Goal: Transaction & Acquisition: Purchase product/service

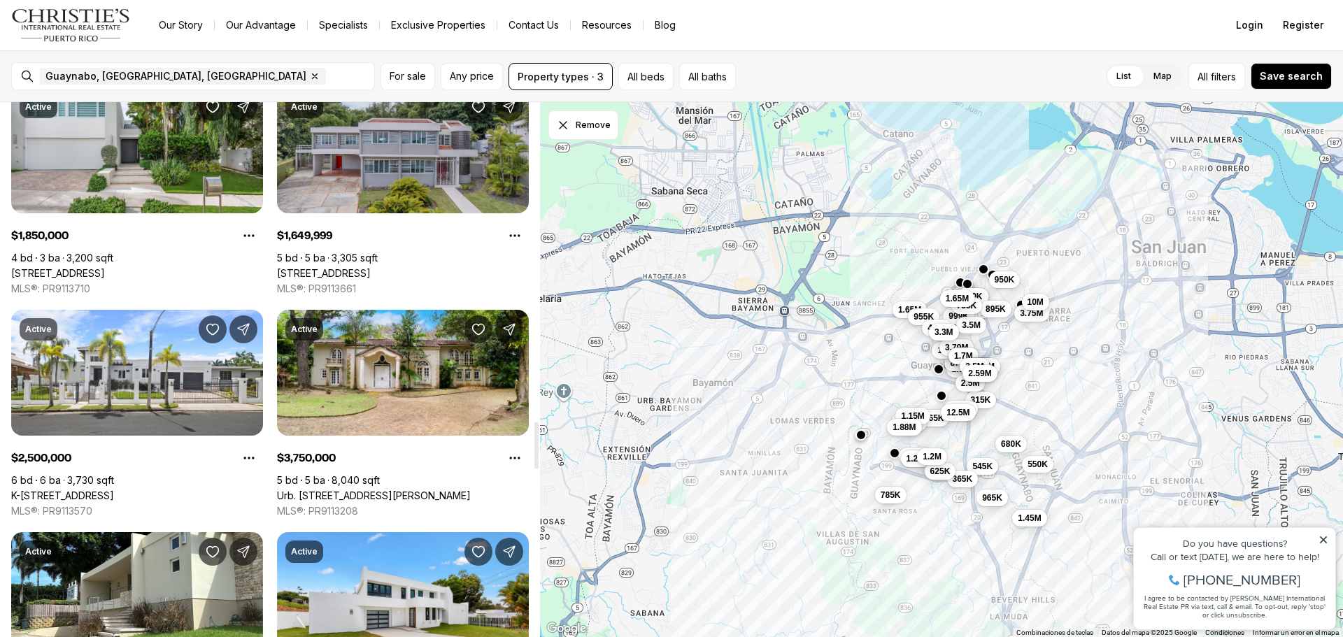
scroll to position [3638, 0]
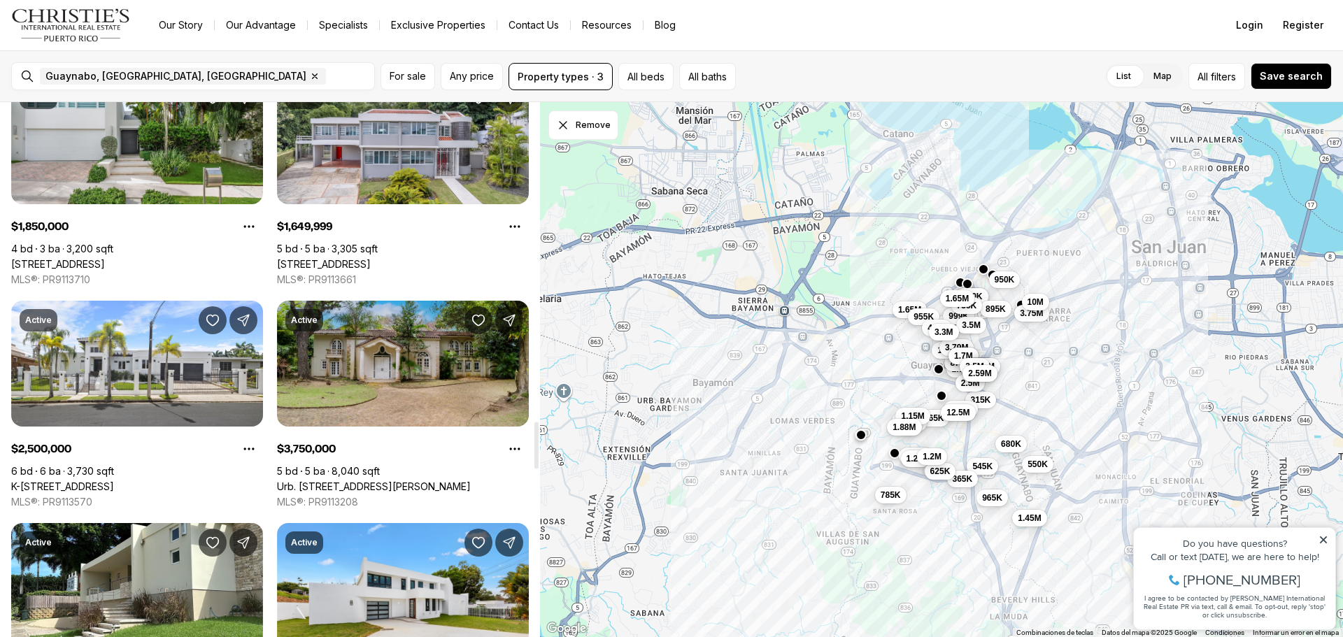
click at [437, 481] on link "Urb. [STREET_ADDRESS][PERSON_NAME]" at bounding box center [374, 487] width 194 height 13
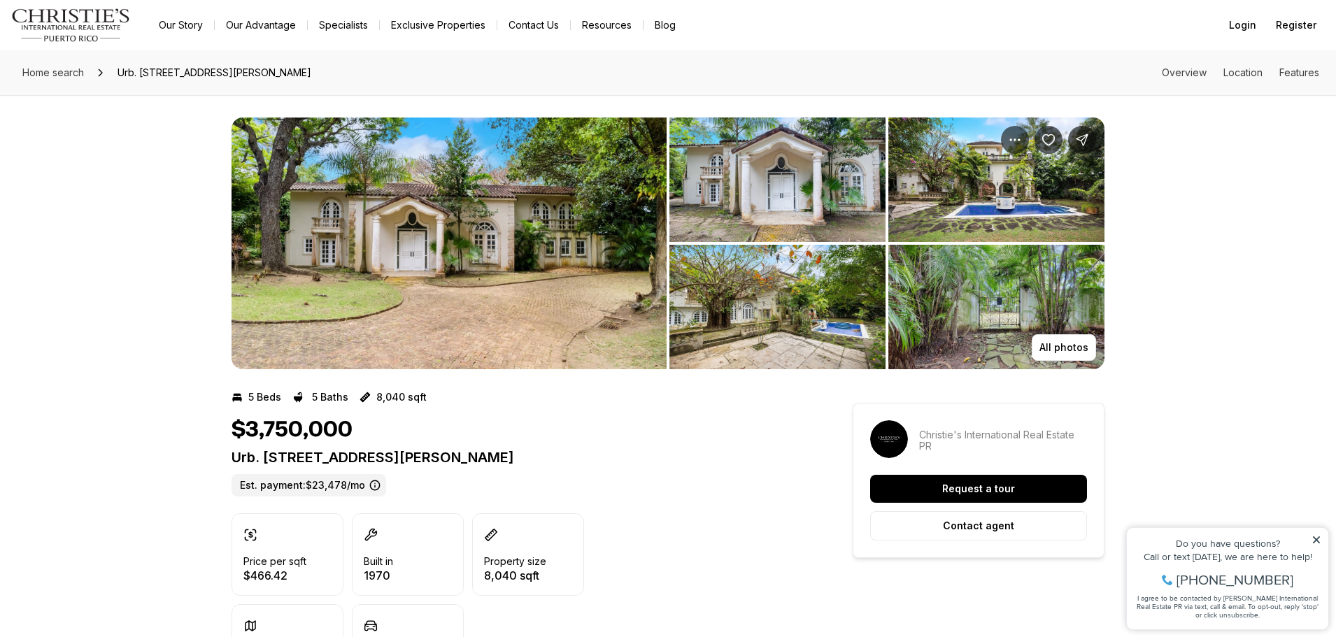
click at [1014, 205] on img "View image gallery" at bounding box center [996, 180] width 216 height 125
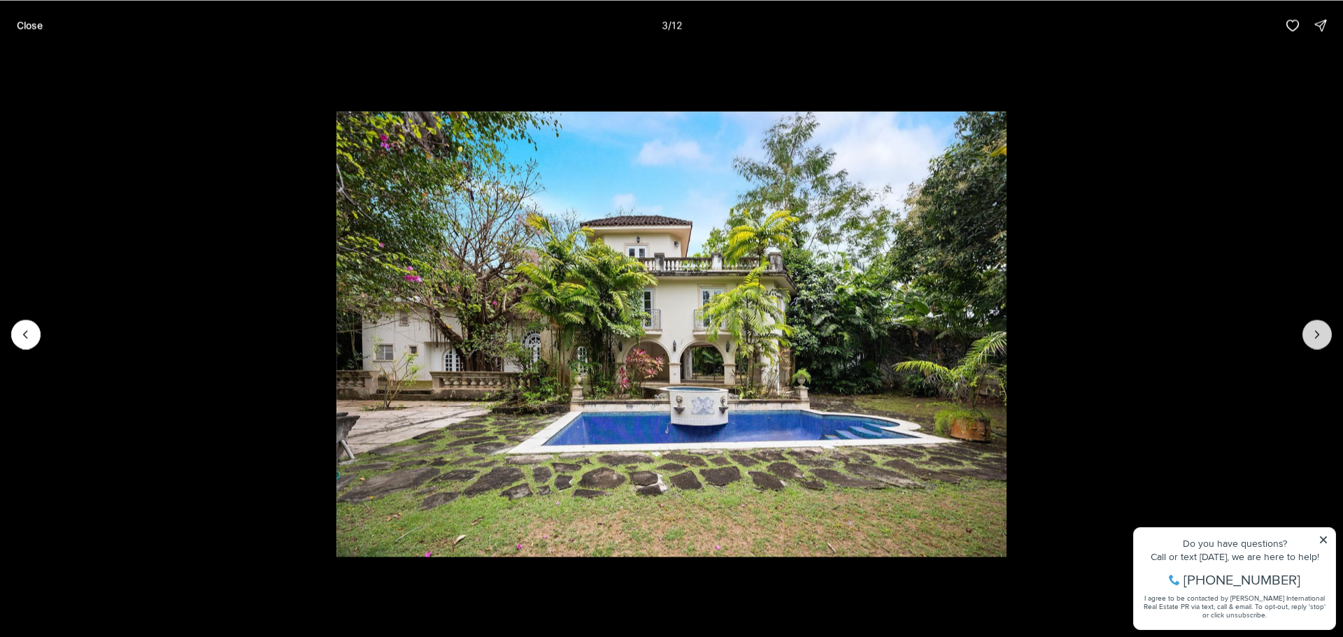
click at [1321, 334] on icon "Next slide" at bounding box center [1317, 334] width 14 height 14
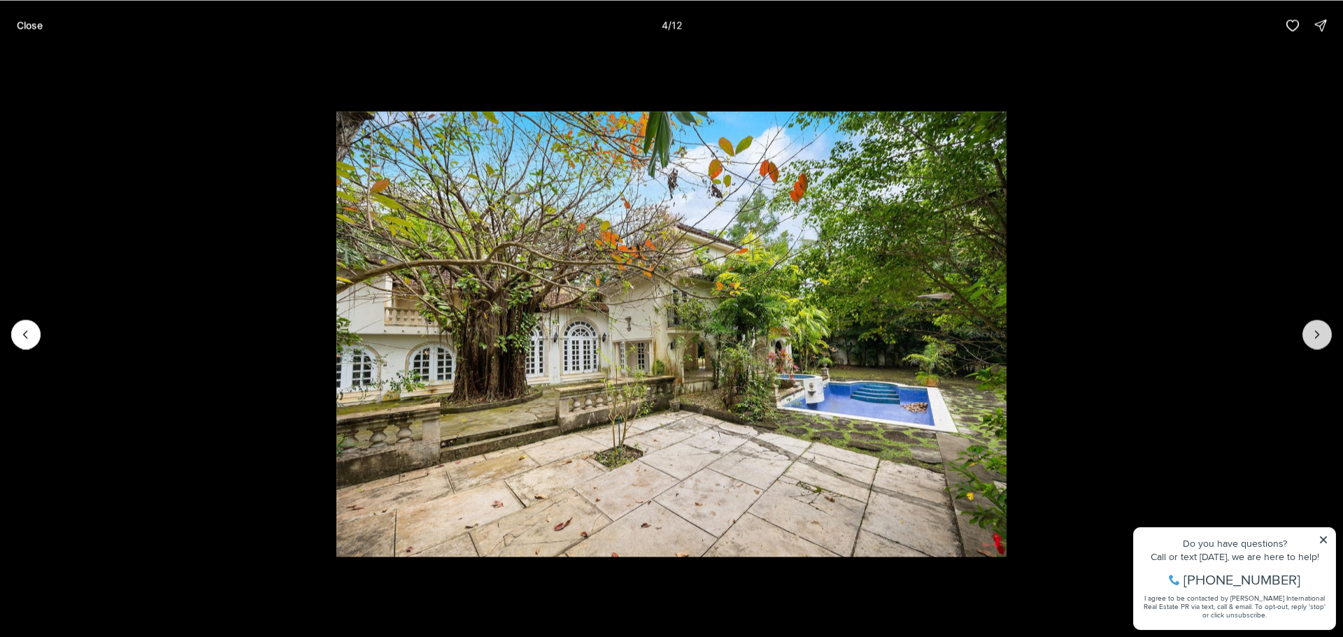
click at [1320, 336] on icon "Next slide" at bounding box center [1317, 334] width 14 height 14
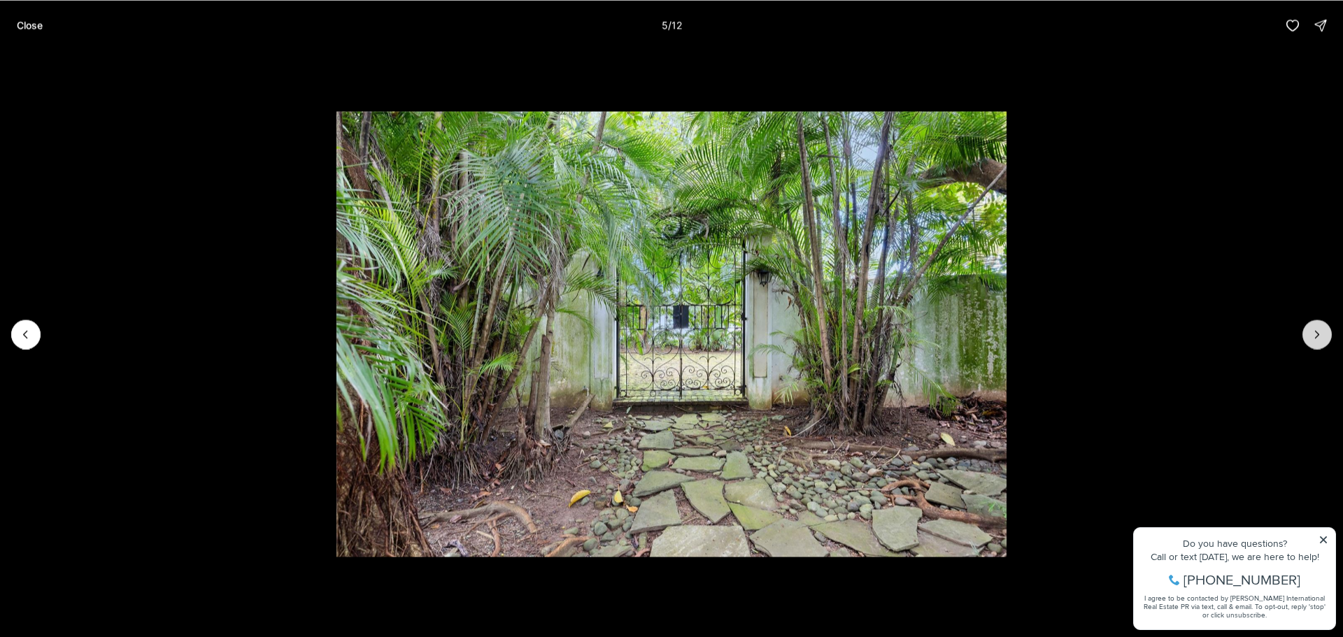
click at [1320, 336] on icon "Next slide" at bounding box center [1317, 334] width 14 height 14
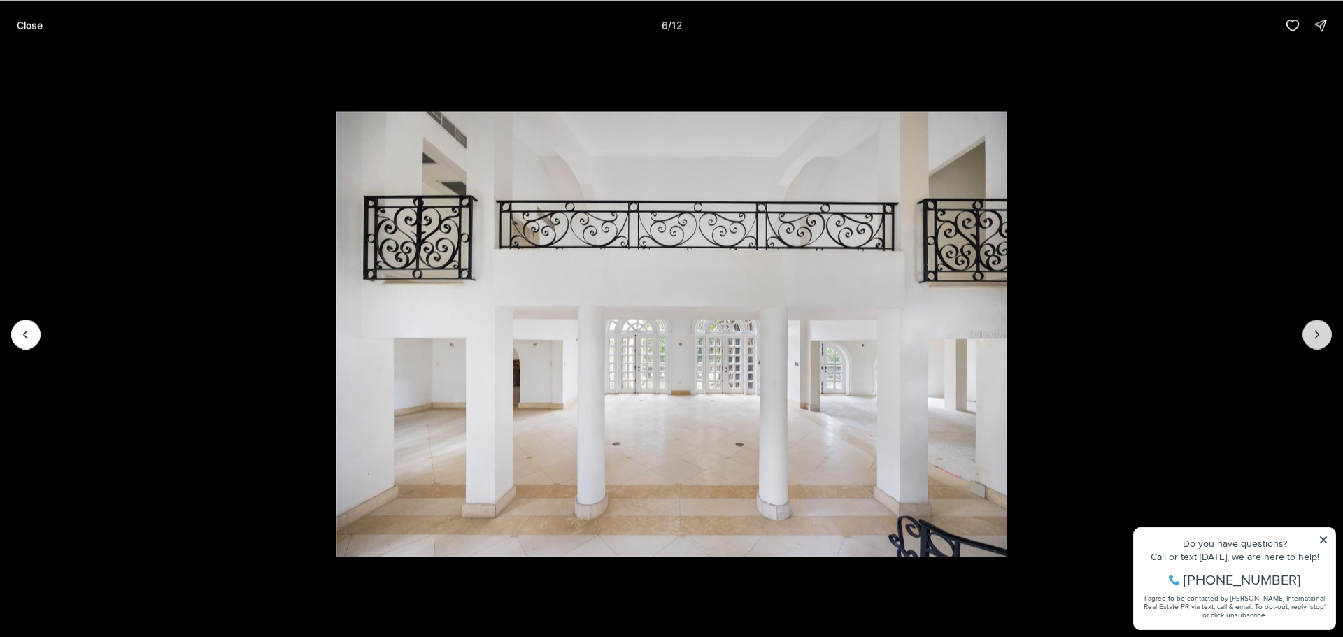
click at [1309, 332] on button "Next slide" at bounding box center [1317, 334] width 29 height 29
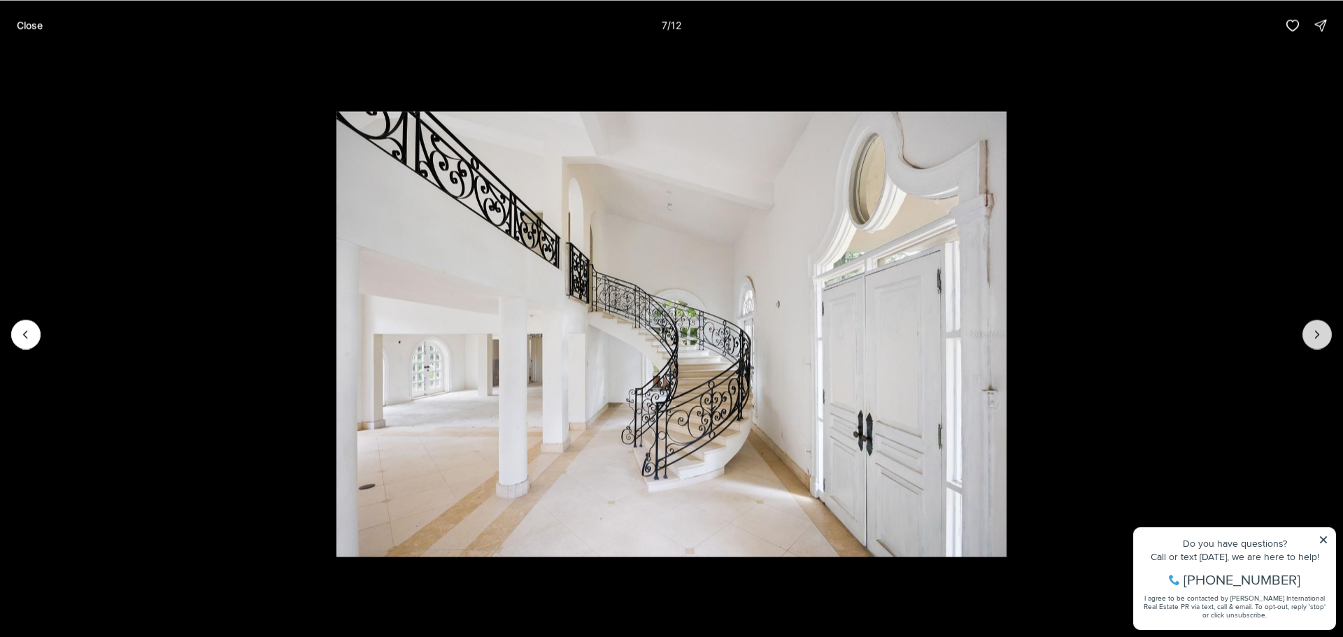
click at [1309, 332] on button "Next slide" at bounding box center [1317, 334] width 29 height 29
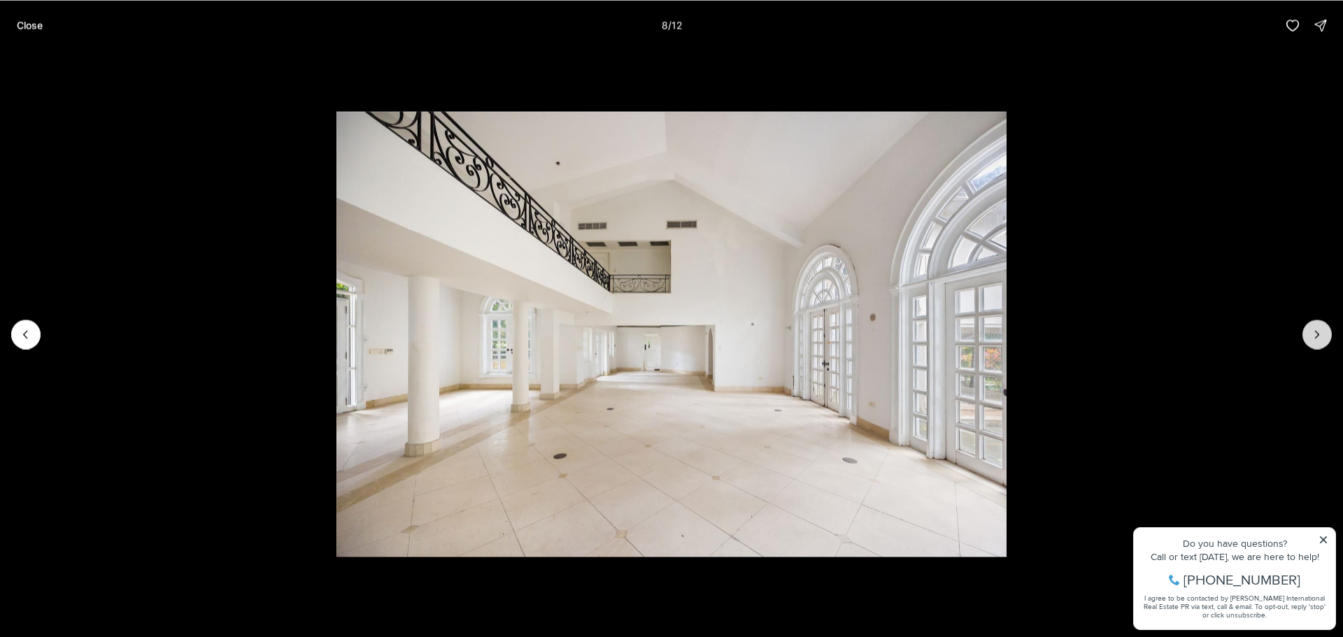
click at [1310, 329] on button "Next slide" at bounding box center [1317, 334] width 29 height 29
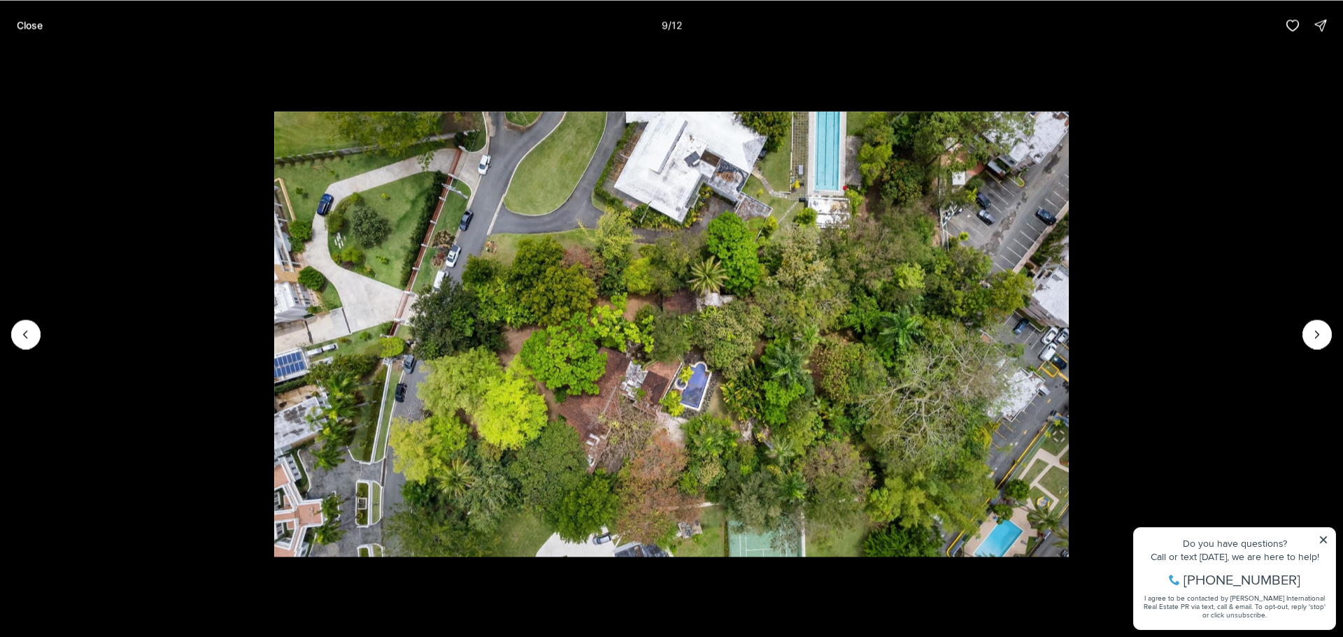
click at [672, 371] on img "9 of 12" at bounding box center [671, 334] width 795 height 446
click at [1311, 334] on icon "Next slide" at bounding box center [1317, 334] width 14 height 14
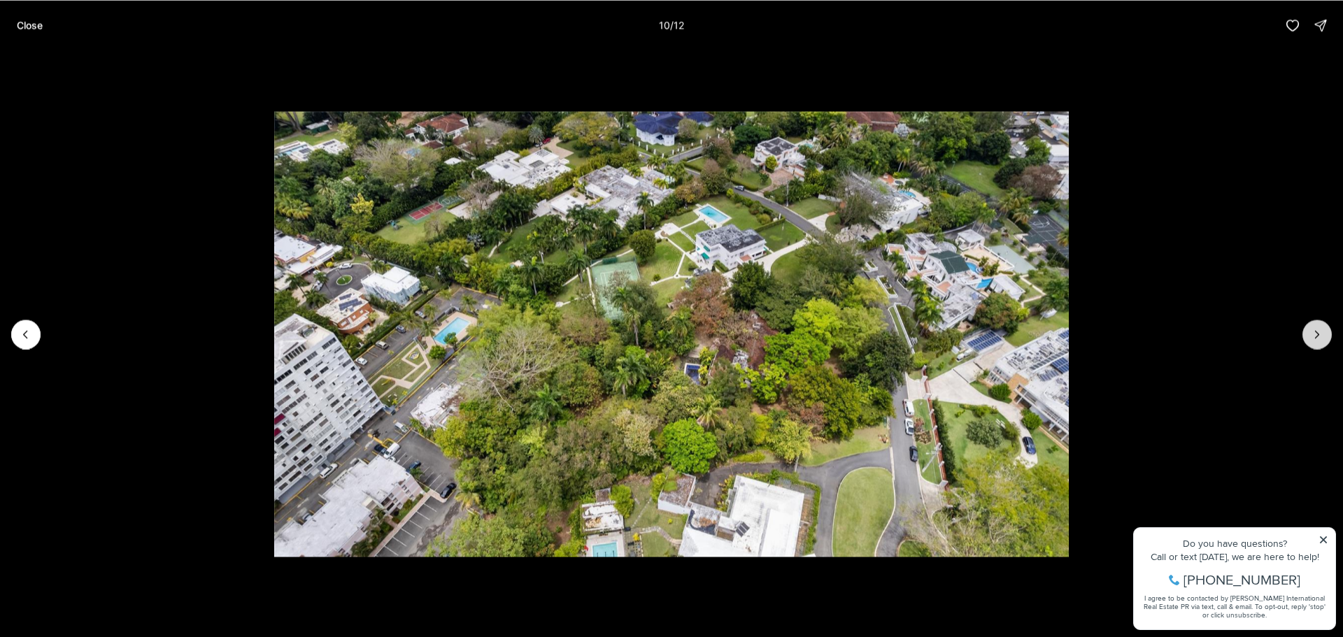
click at [1310, 334] on button "Next slide" at bounding box center [1317, 334] width 29 height 29
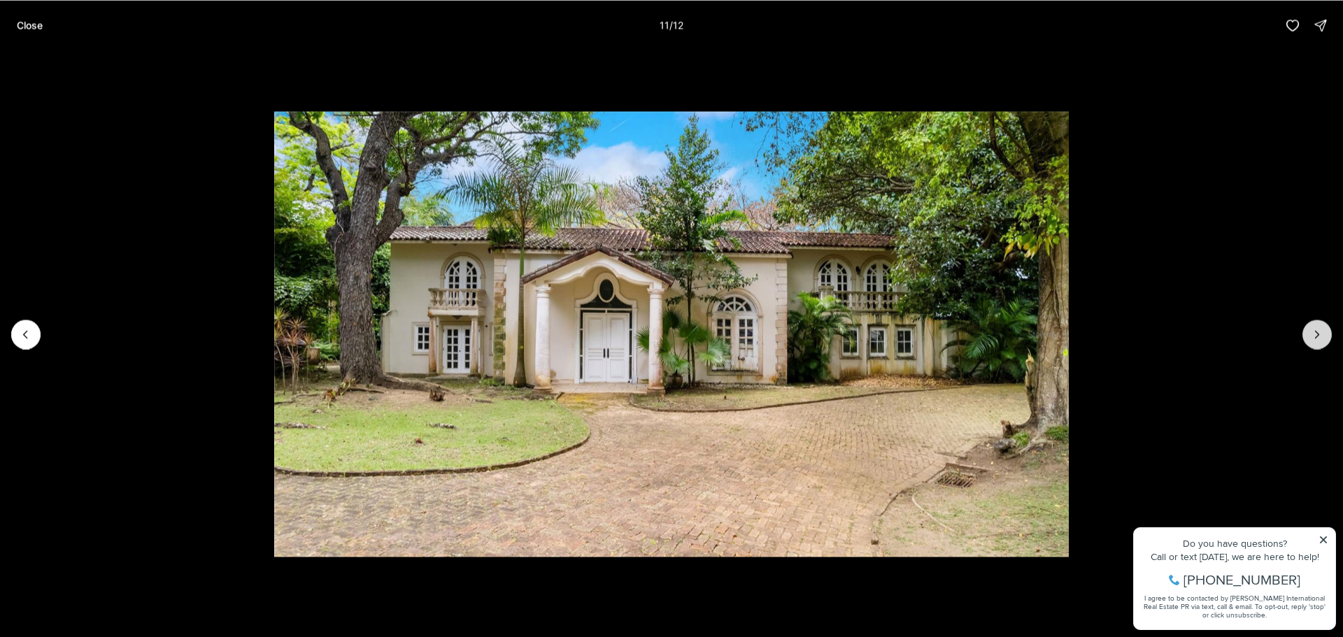
click at [1322, 342] on button "Next slide" at bounding box center [1317, 334] width 29 height 29
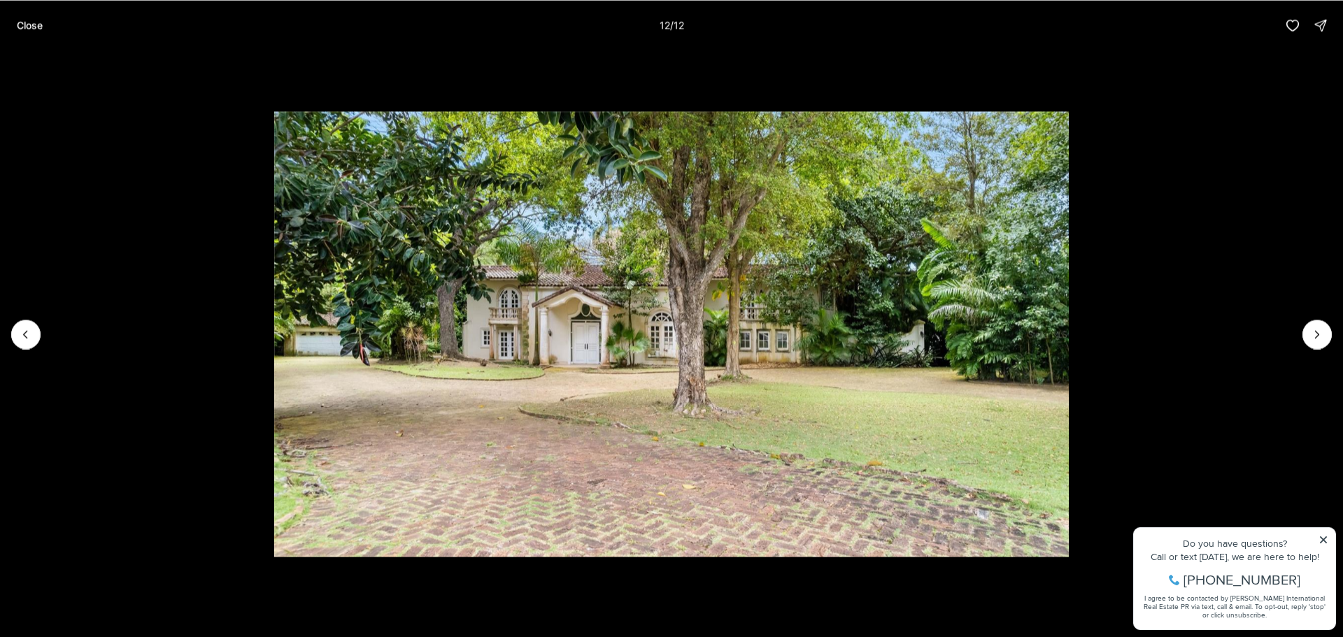
click at [1319, 341] on div at bounding box center [1317, 334] width 29 height 29
click at [1315, 338] on div at bounding box center [1317, 334] width 29 height 29
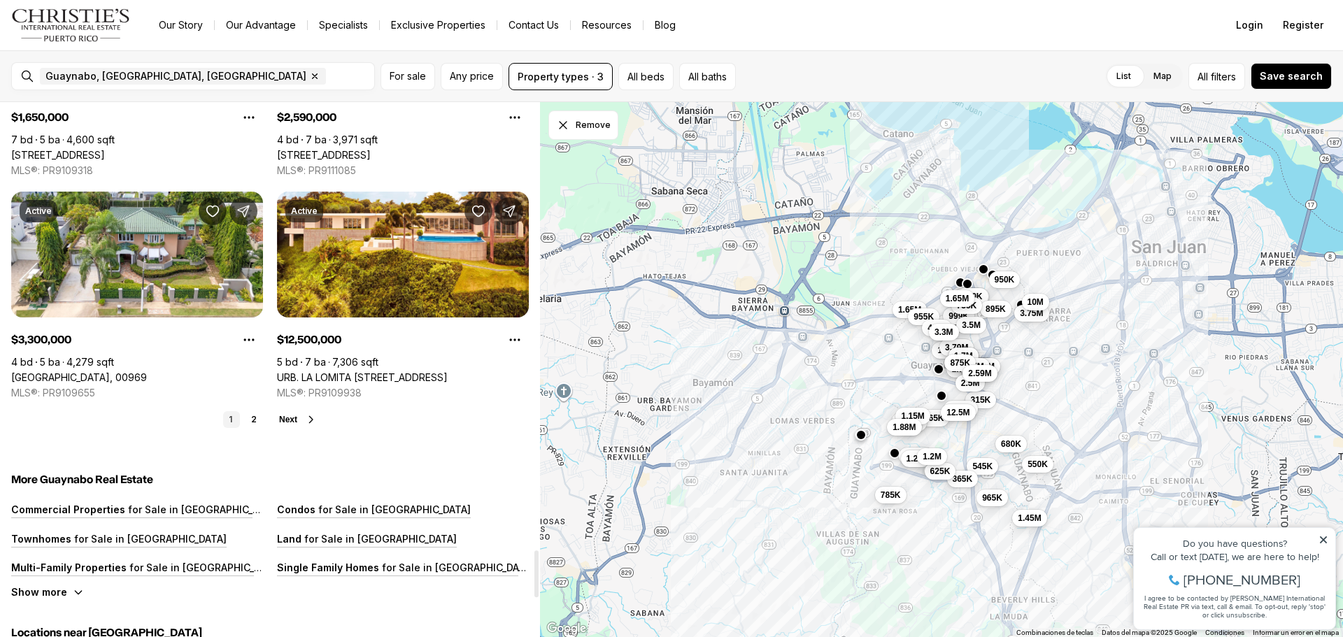
scroll to position [5107, 0]
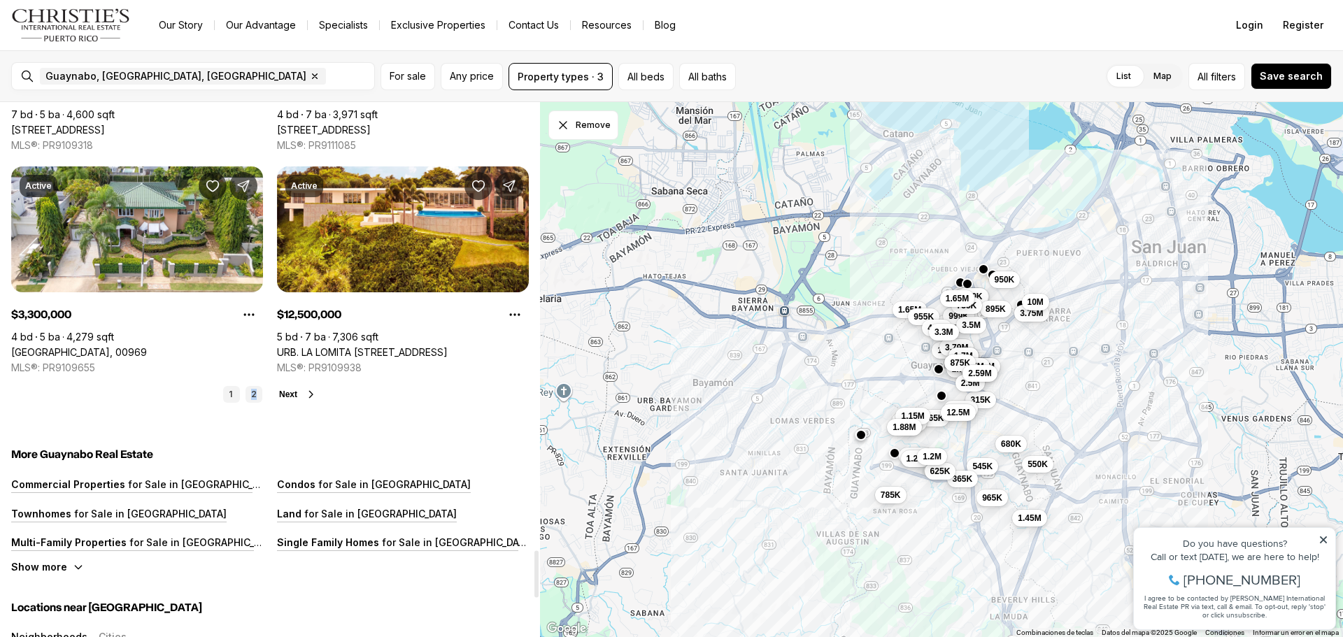
click at [254, 395] on link "2" at bounding box center [254, 394] width 17 height 17
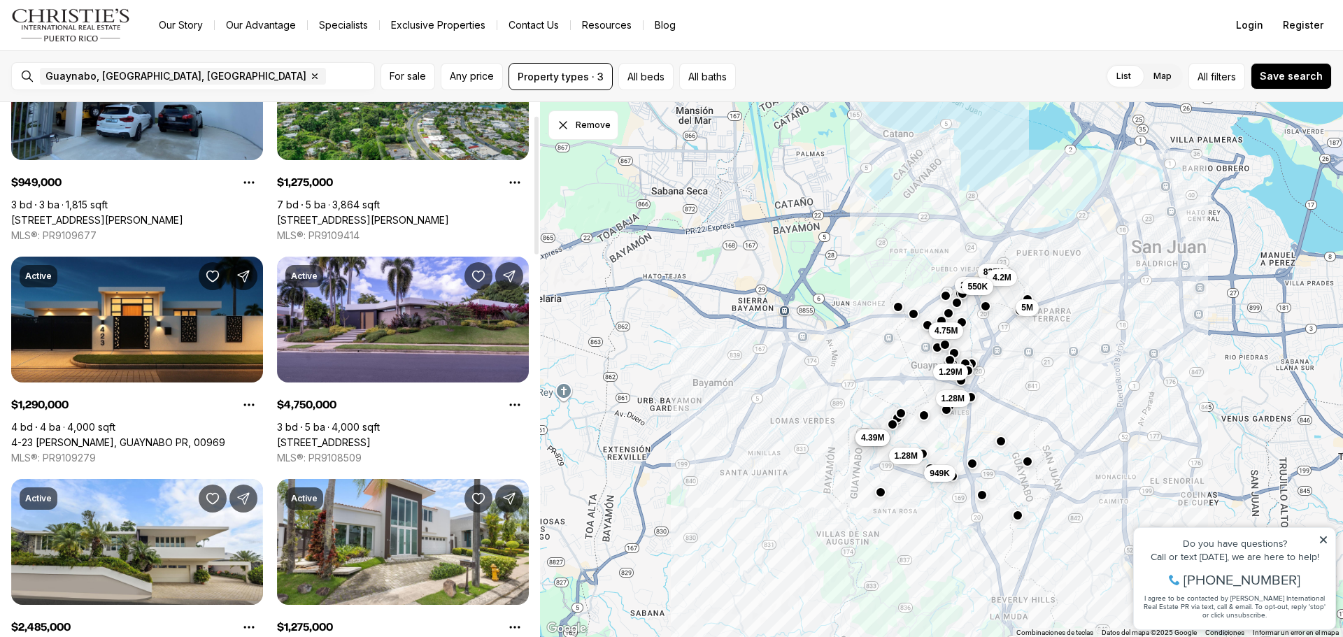
scroll to position [0, 0]
